Goal: Task Accomplishment & Management: Manage account settings

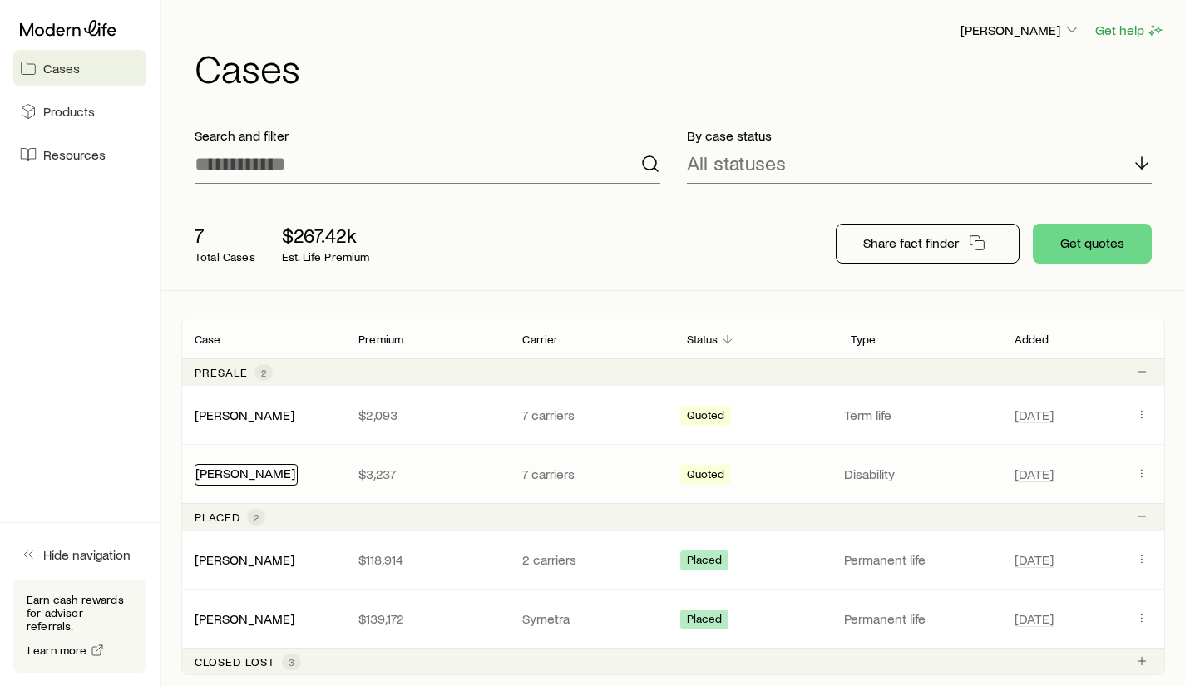
click at [248, 471] on link "[PERSON_NAME]" at bounding box center [245, 473] width 100 height 16
click at [254, 474] on link "[PERSON_NAME]" at bounding box center [245, 473] width 100 height 16
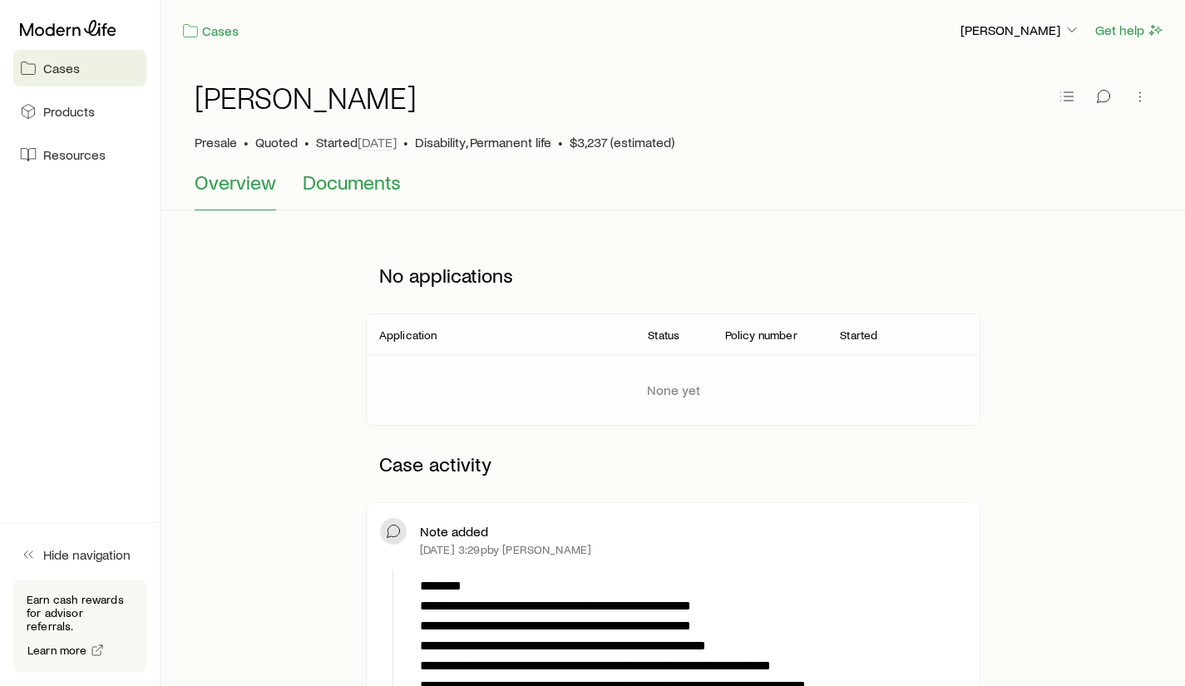
click at [367, 179] on span "Documents" at bounding box center [352, 181] width 98 height 23
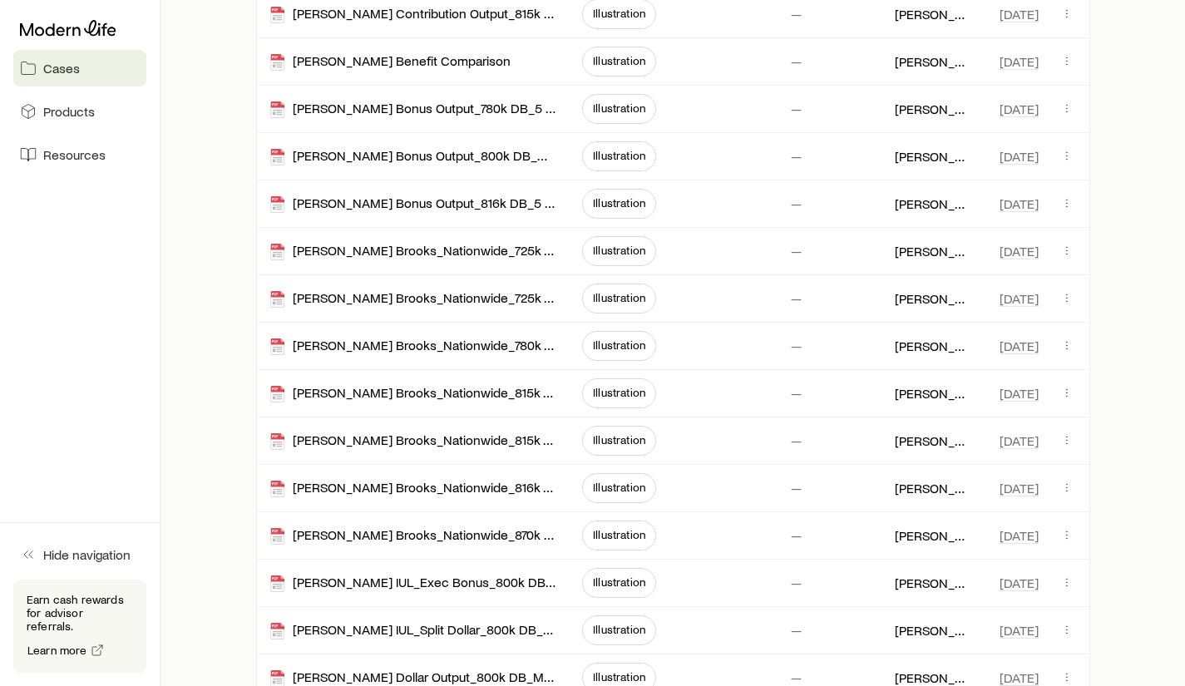
scroll to position [573, 0]
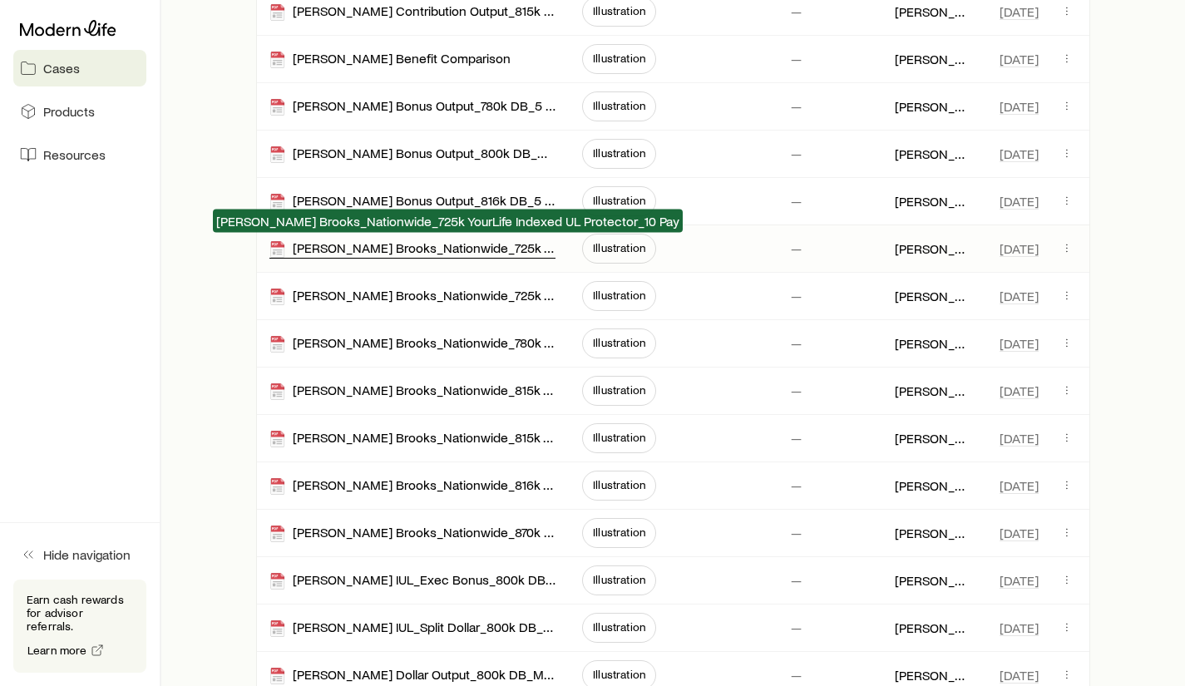
click at [414, 248] on div "[PERSON_NAME] Brooks_Nationwide_725k YourLife Indexed UL Protector_10 Pay" at bounding box center [412, 248] width 286 height 19
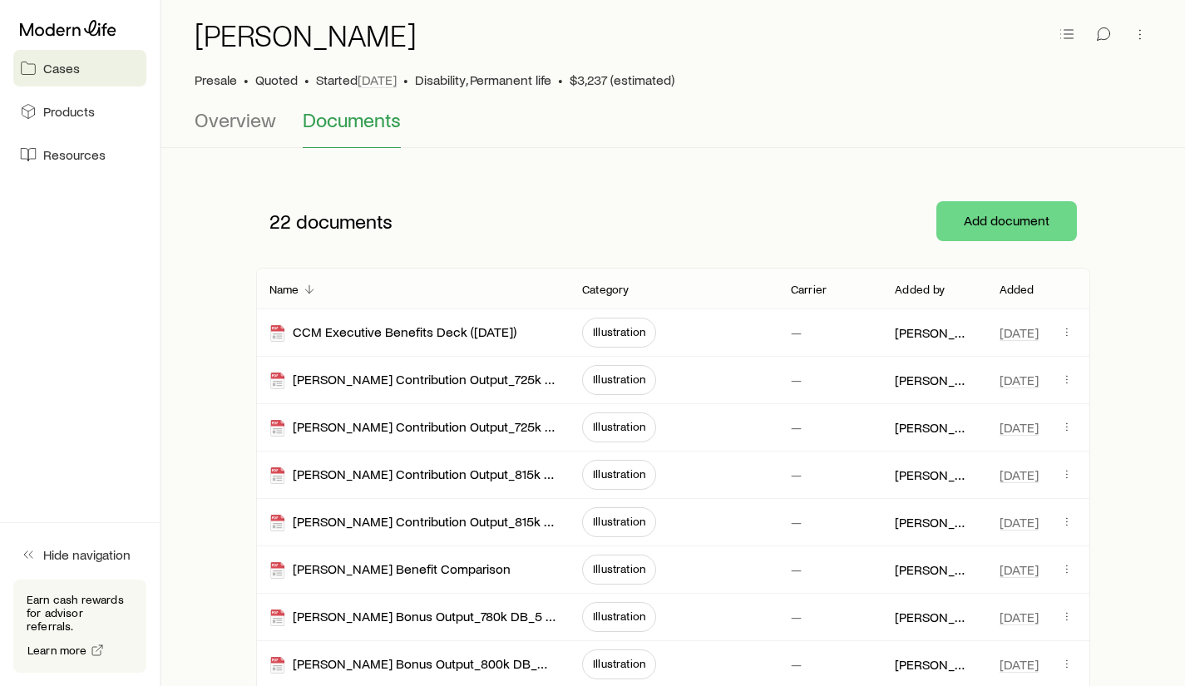
scroll to position [0, 0]
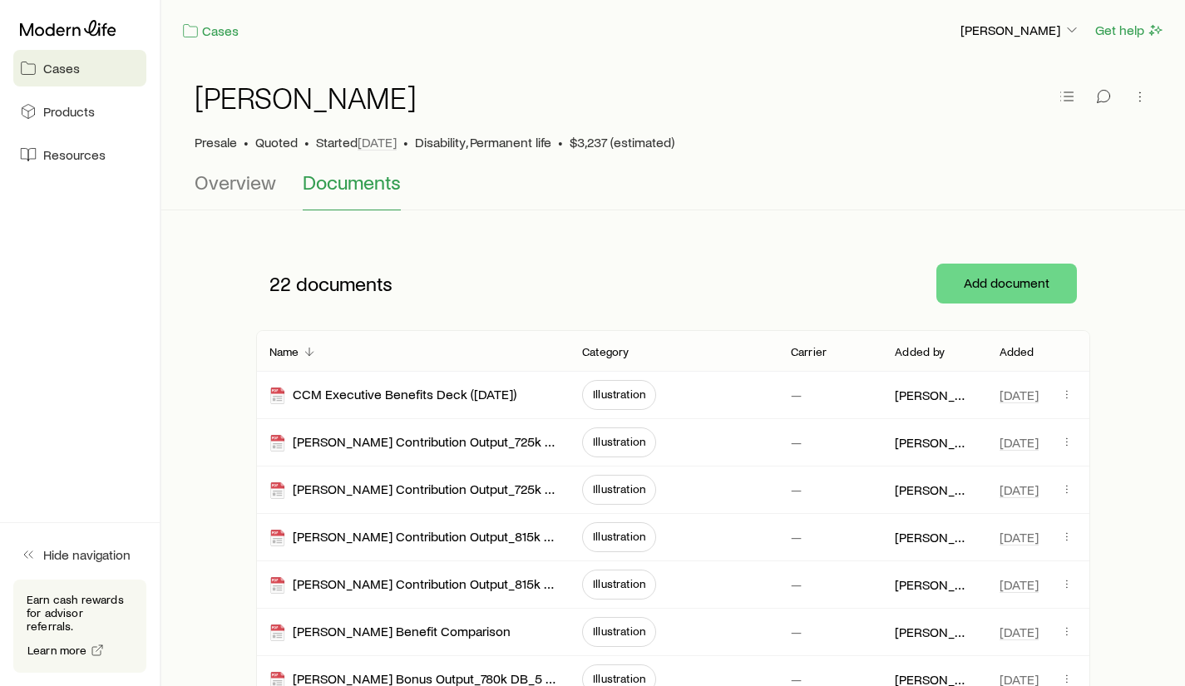
click at [382, 19] on div "Cases [PERSON_NAME] Get help" at bounding box center [672, 30] width 1023 height 61
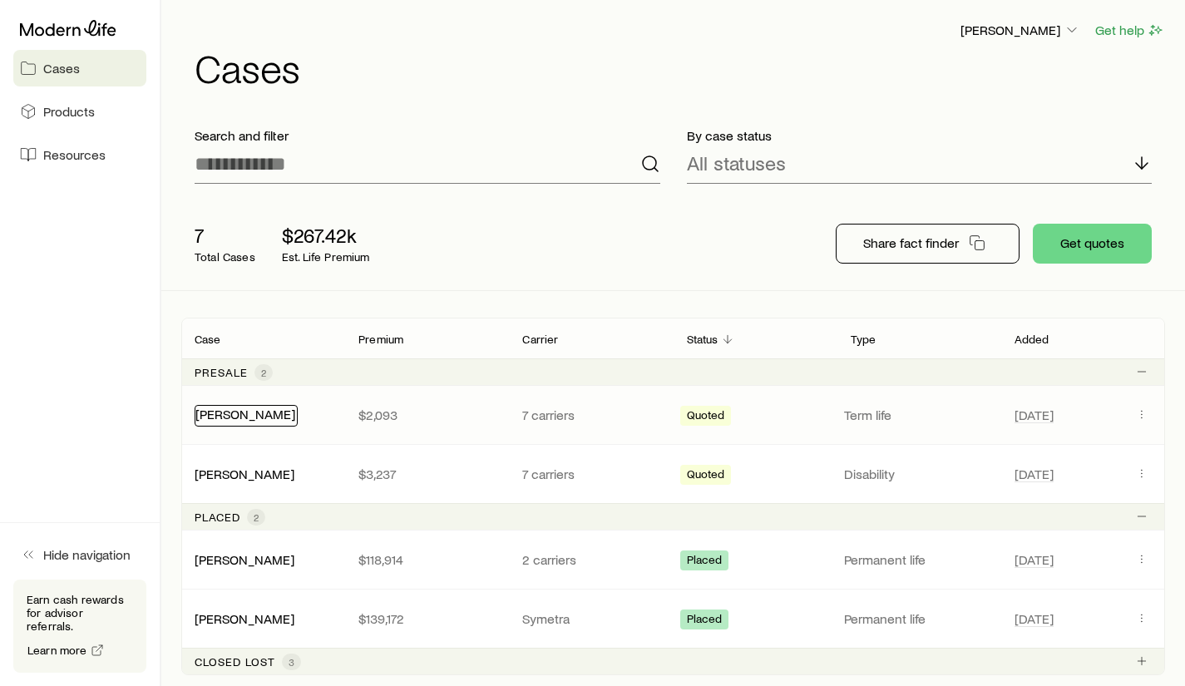
click at [234, 416] on link "[PERSON_NAME]" at bounding box center [245, 414] width 100 height 16
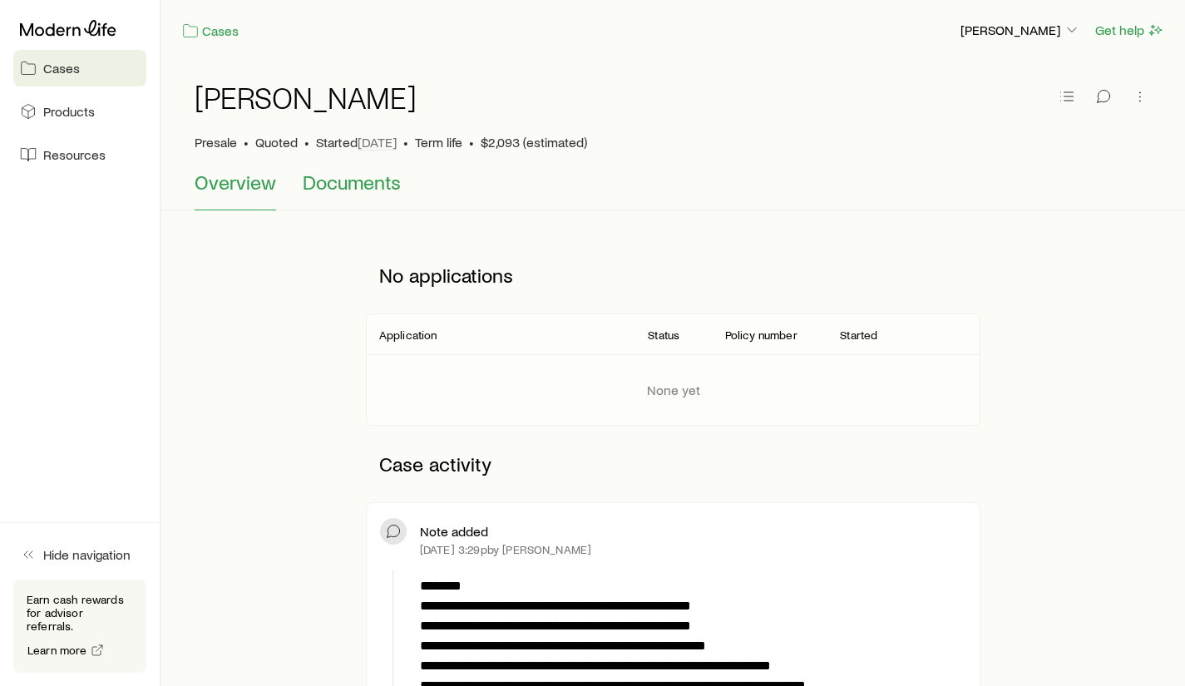
click at [351, 178] on span "Documents" at bounding box center [352, 181] width 98 height 23
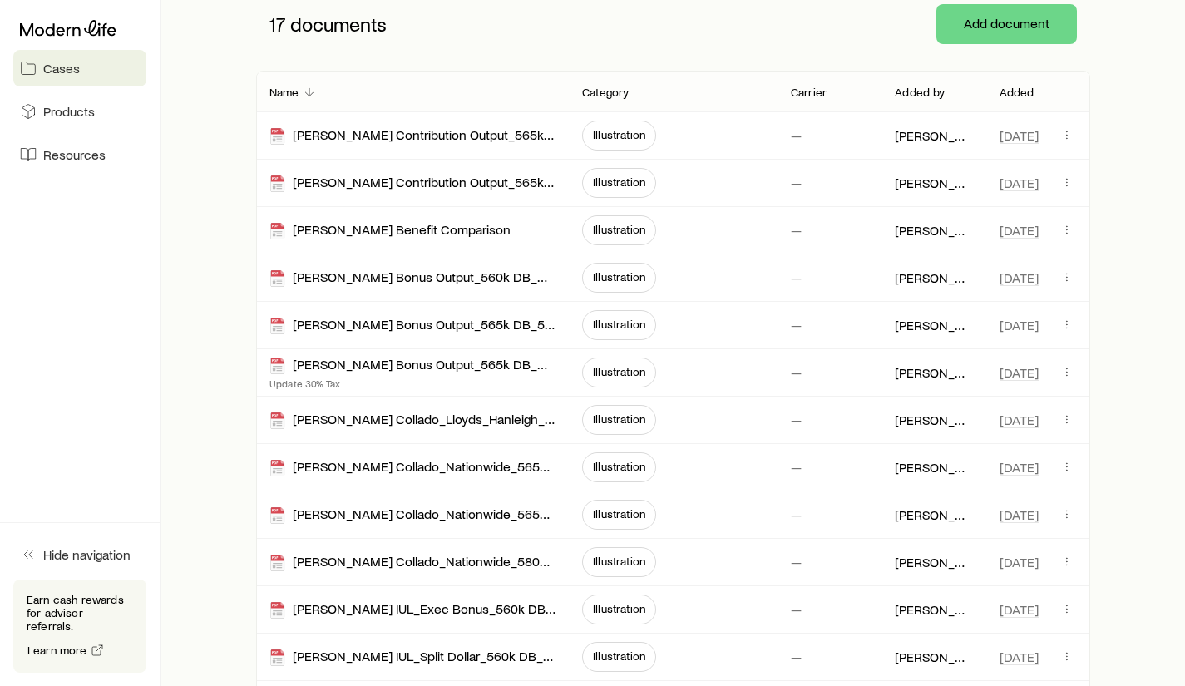
scroll to position [269, 0]
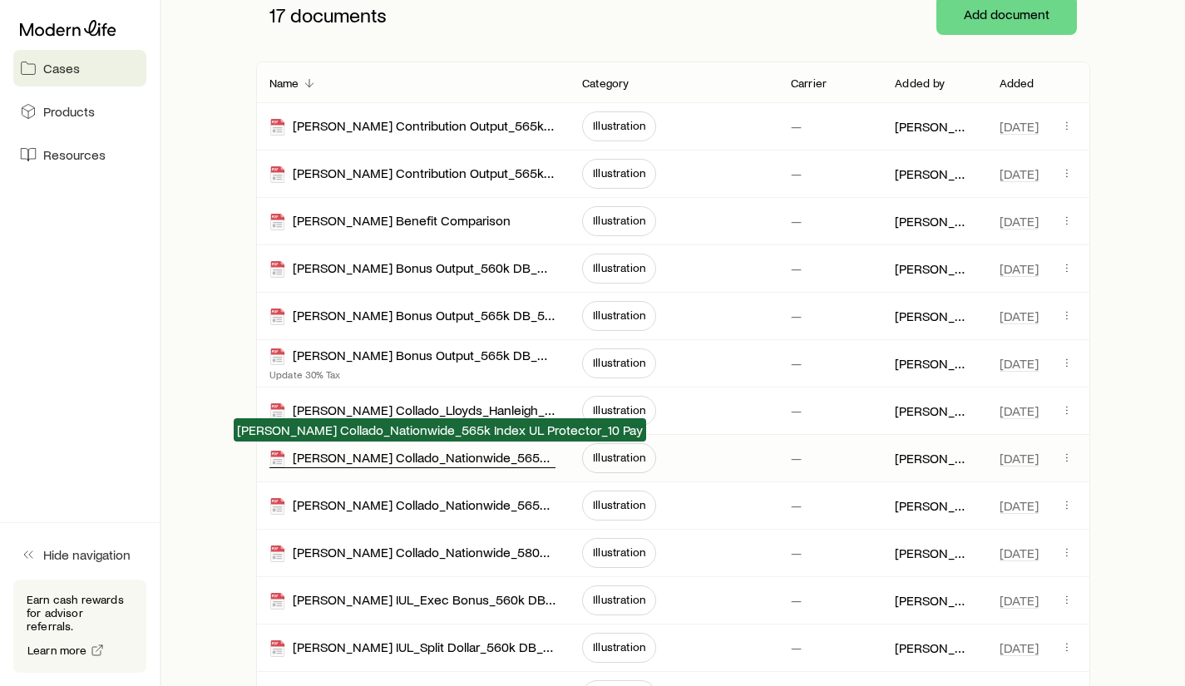
click at [419, 458] on div "[PERSON_NAME] Collado_Nationwide_565k Index UL Protector_10 Pay" at bounding box center [412, 458] width 286 height 19
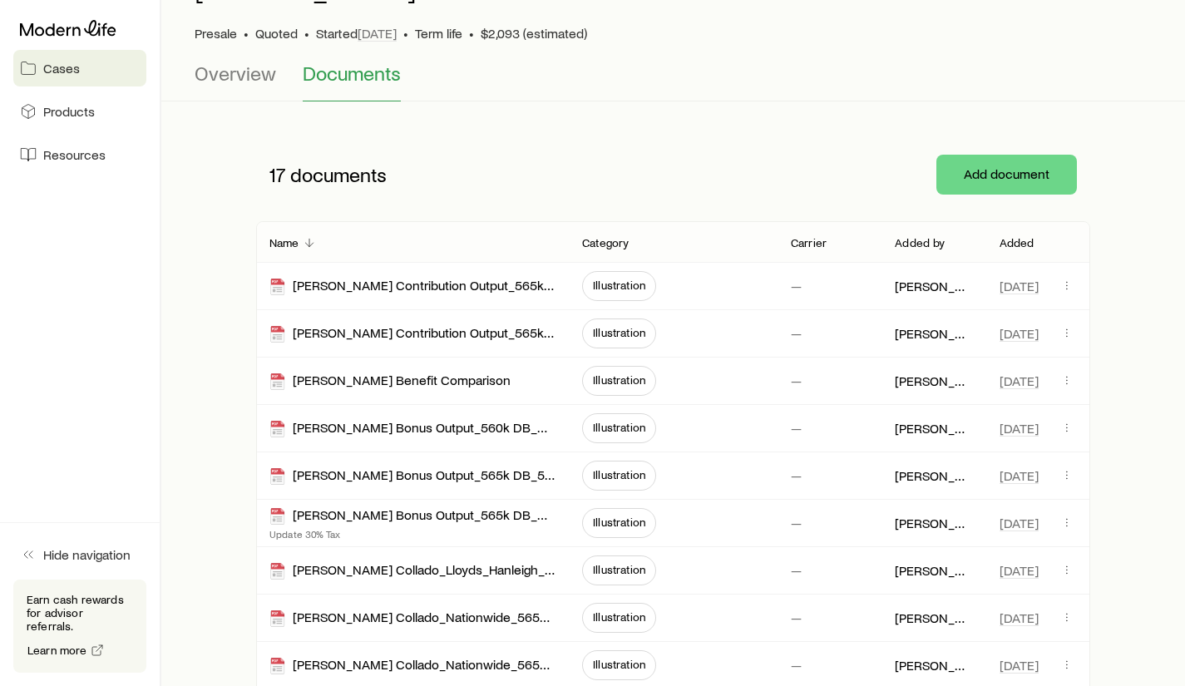
scroll to position [0, 0]
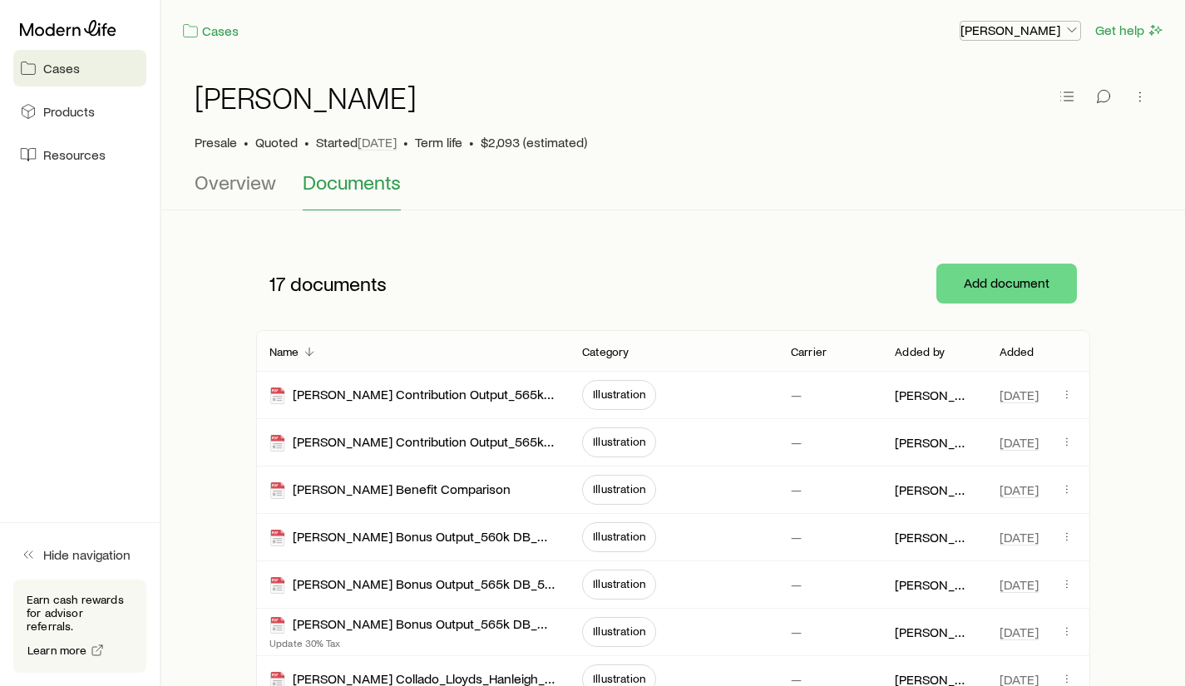
click at [1001, 34] on p "[PERSON_NAME]" at bounding box center [1020, 30] width 120 height 17
click at [944, 155] on span "Sign out" at bounding box center [942, 156] width 46 height 17
